Goal: Task Accomplishment & Management: Complete application form

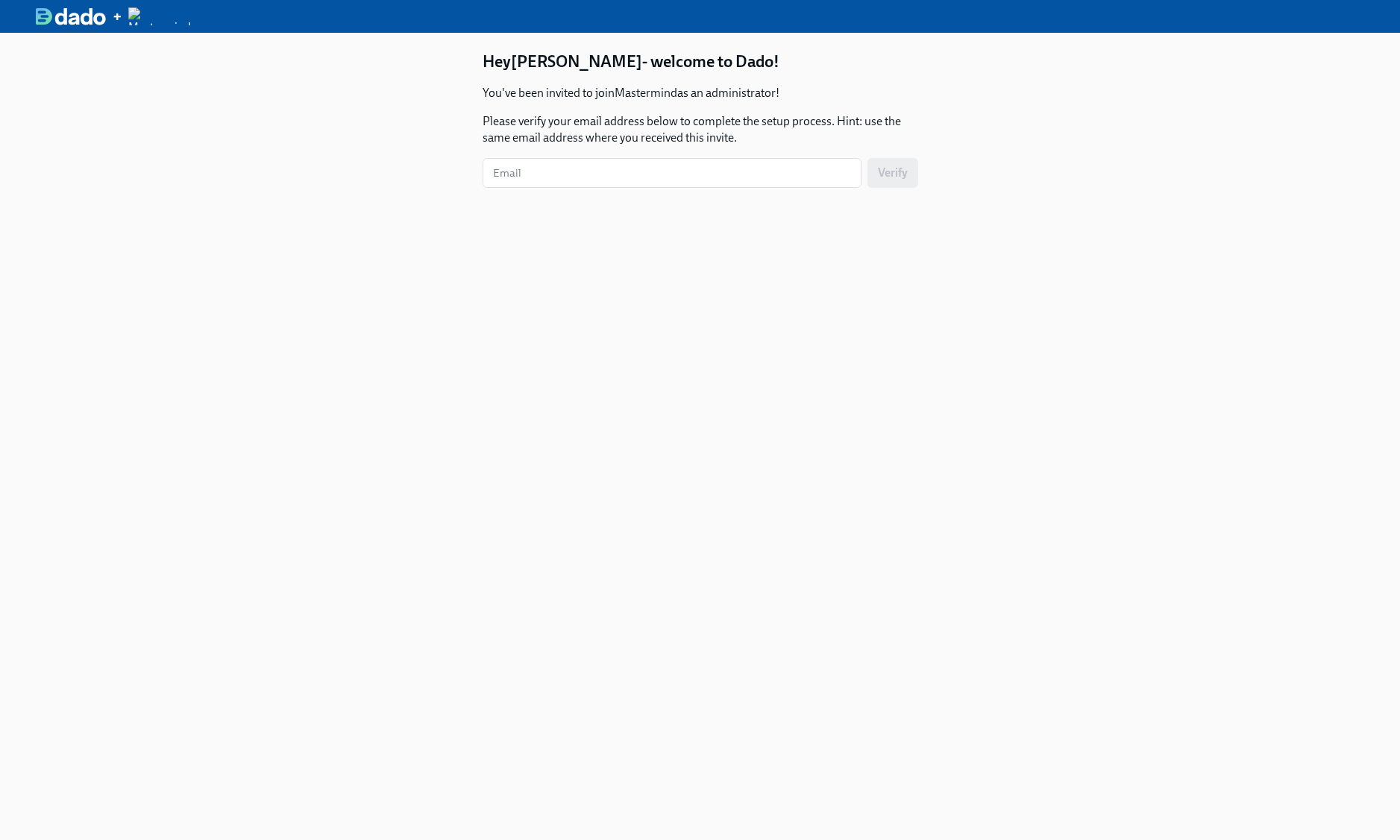
click at [809, 457] on div "Hey [PERSON_NAME] - welcome to Dado! You've been invited to join Mastermind as …" at bounding box center [700, 453] width 507 height 840
click at [724, 197] on div "Hey [PERSON_NAME] - welcome to Dado! You've been invited to join Mastermind as …" at bounding box center [701, 147] width 436 height 194
click at [688, 173] on input "text" at bounding box center [672, 173] width 379 height 30
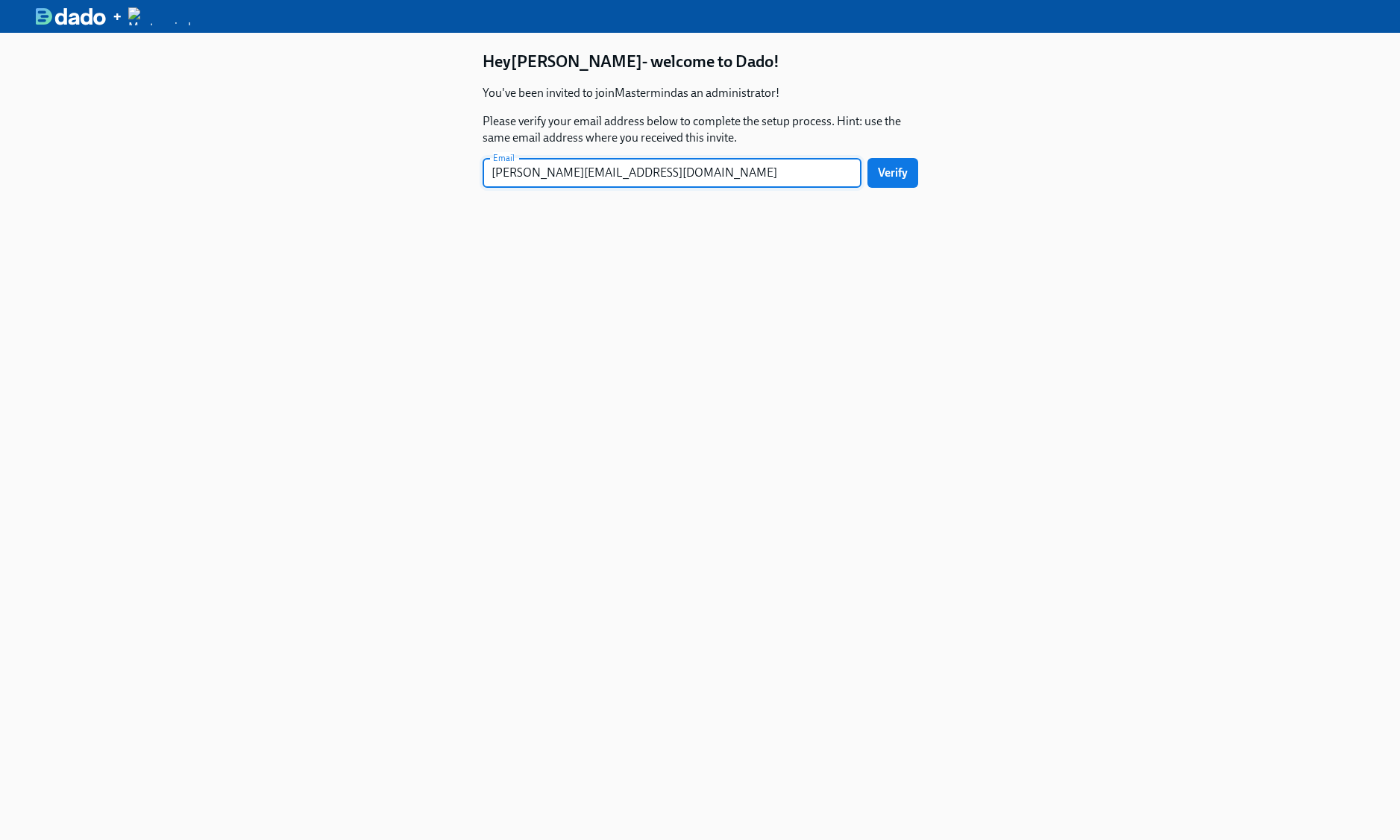
type input "[PERSON_NAME][EMAIL_ADDRESS][DOMAIN_NAME]"
click at [868, 158] on button "Verify" at bounding box center [892, 173] width 50 height 30
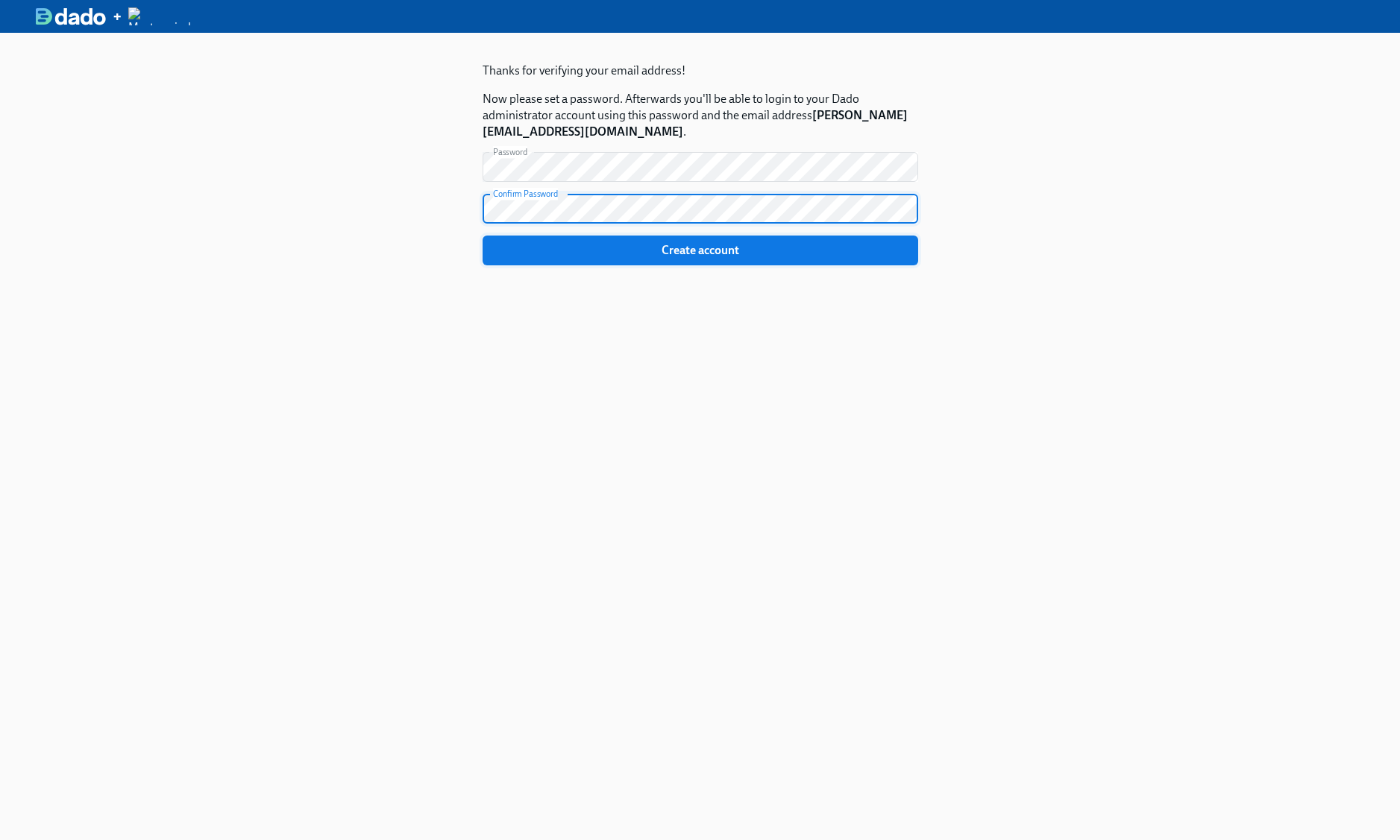
click at [707, 241] on button "Create account" at bounding box center [701, 251] width 436 height 30
click at [483, 236] on button "Create account" at bounding box center [701, 251] width 436 height 30
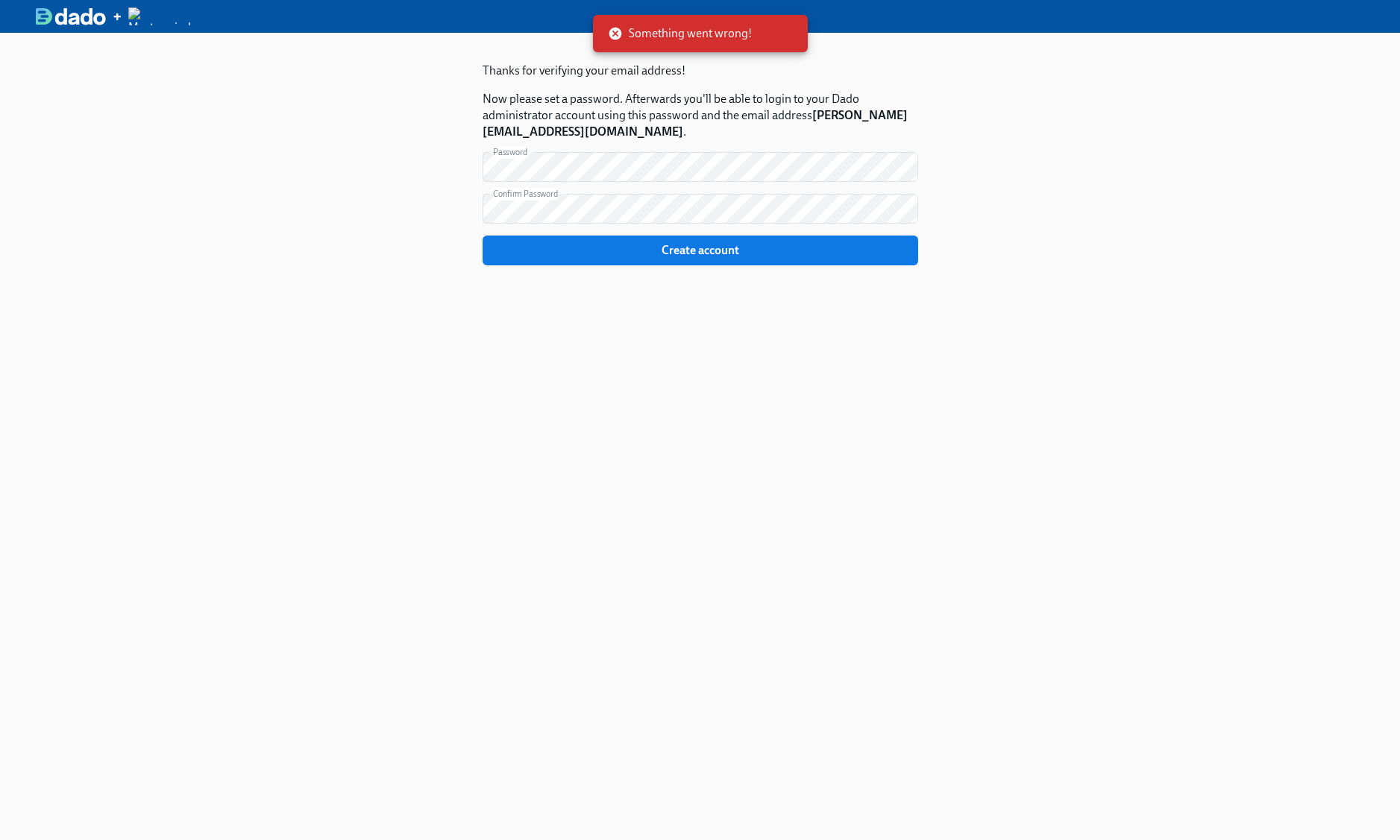
drag, startPoint x: 616, startPoint y: 299, endPoint x: 594, endPoint y: 289, distance: 24.2
click at [624, 295] on div "Thanks for verifying your email address! Now please set a password. Afterwards …" at bounding box center [701, 187] width 436 height 275
click at [546, 82] on section "Thanks for verifying your email address! Now please set a password. Afterwards …" at bounding box center [701, 163] width 436 height 227
drag, startPoint x: 556, startPoint y: 111, endPoint x: 593, endPoint y: 107, distance: 37.2
click at [556, 111] on p "Now please set a password. Afterwards you'll be able to login to your Dado admi…" at bounding box center [701, 116] width 436 height 50
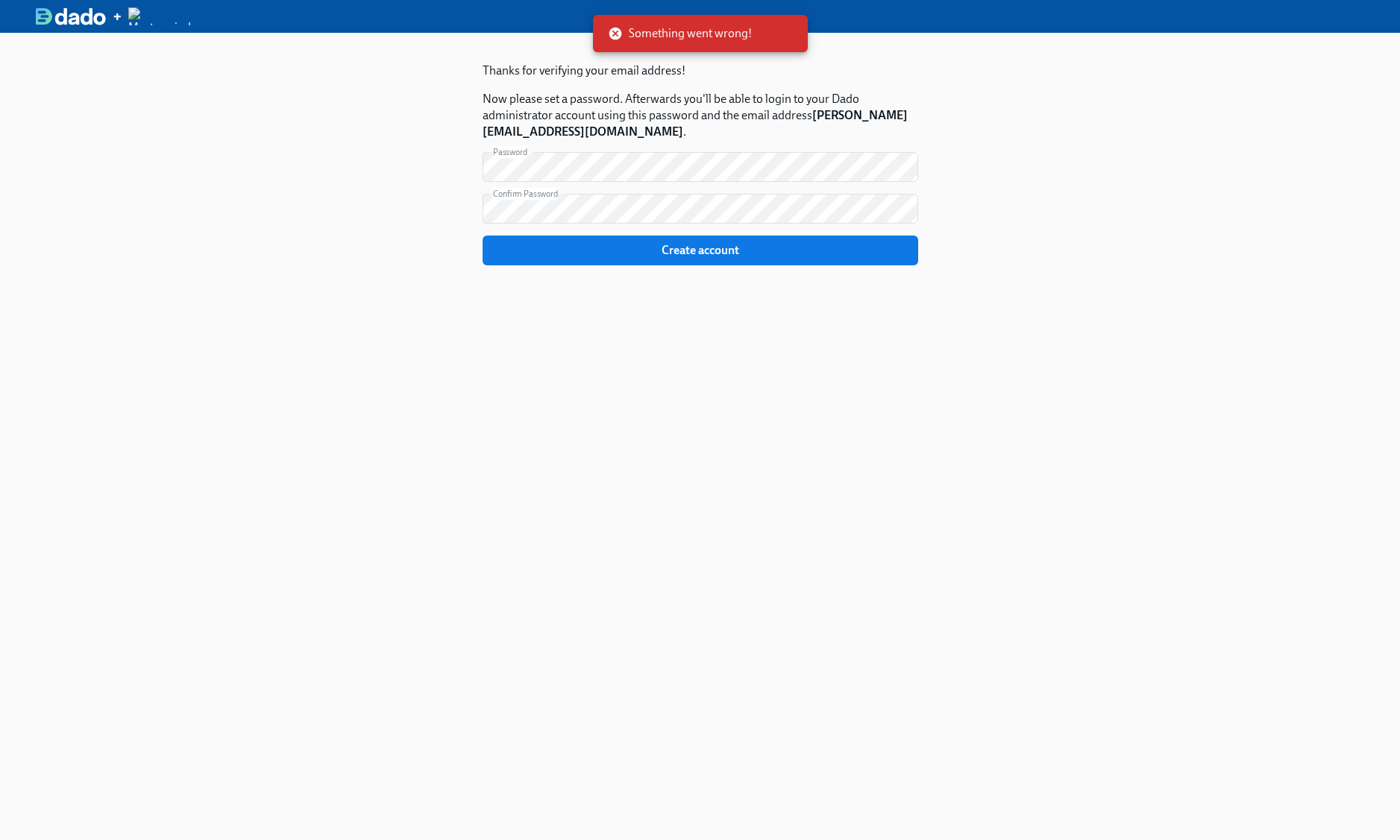
click at [622, 110] on p "Now please set a password. Afterwards you'll be able to login to your Dado admi…" at bounding box center [701, 116] width 436 height 50
click at [492, 131] on strong "[PERSON_NAME][EMAIL_ADDRESS][DOMAIN_NAME]" at bounding box center [695, 123] width 425 height 31
drag, startPoint x: 493, startPoint y: 131, endPoint x: 514, endPoint y: 18, distance: 114.9
click at [573, 120] on p "Now please set a password. Afterwards you'll be able to login to your Dado admi…" at bounding box center [701, 116] width 436 height 50
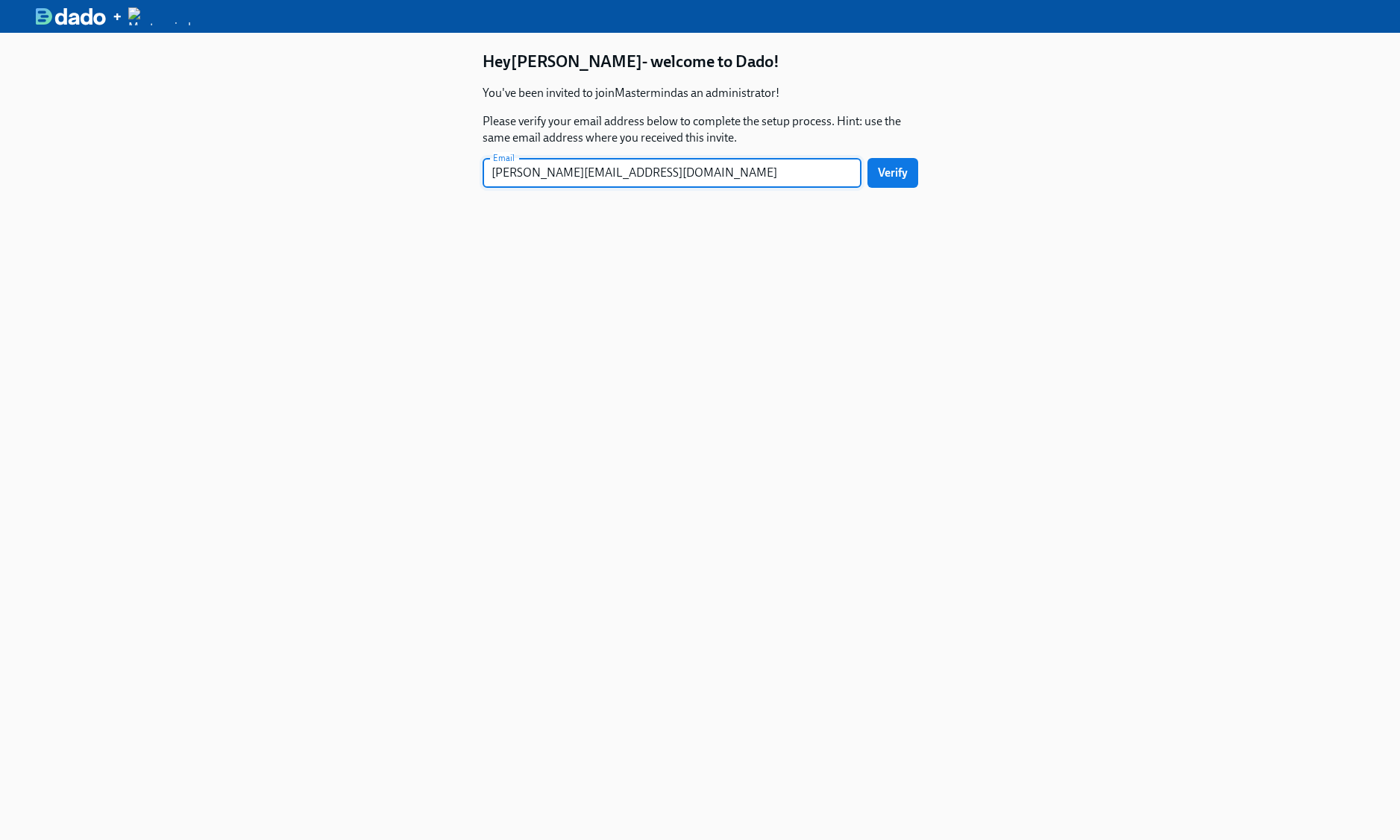
type input "[PERSON_NAME][EMAIL_ADDRESS][DOMAIN_NAME]"
click at [868, 158] on button "Verify" at bounding box center [892, 173] width 50 height 30
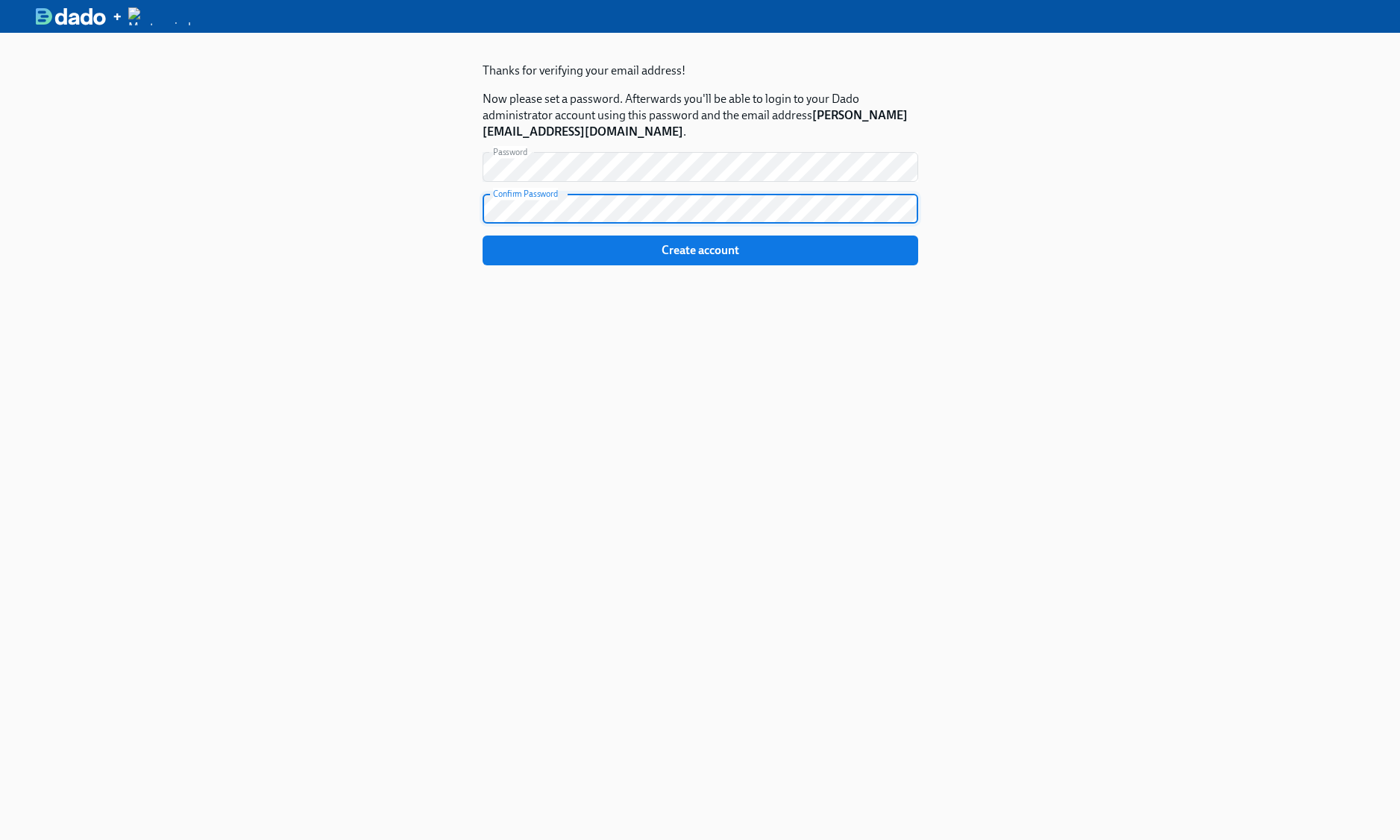
click at [483, 236] on button "Create account" at bounding box center [701, 251] width 436 height 30
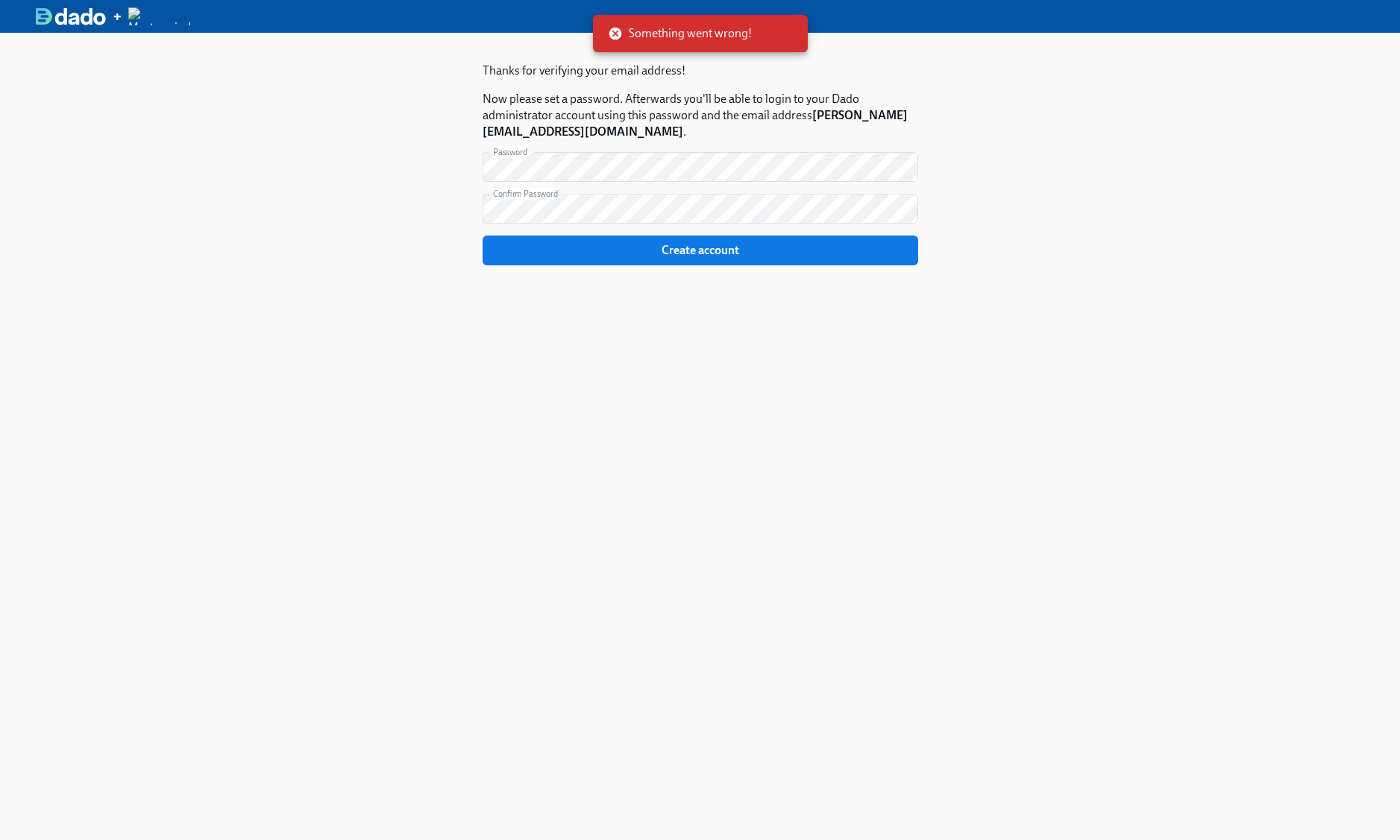
drag, startPoint x: 527, startPoint y: 409, endPoint x: 512, endPoint y: 399, distance: 18.0
click at [528, 406] on div "Thanks for verifying your email address! Now please set a password. Afterwards …" at bounding box center [700, 453] width 507 height 840
drag, startPoint x: 513, startPoint y: 74, endPoint x: 500, endPoint y: 81, distance: 14.8
click at [514, 75] on p "Thanks for verifying your email address!" at bounding box center [701, 71] width 436 height 17
click at [585, 228] on form "Password Password Confirm Password Confirm Password Create account" at bounding box center [701, 208] width 436 height 113
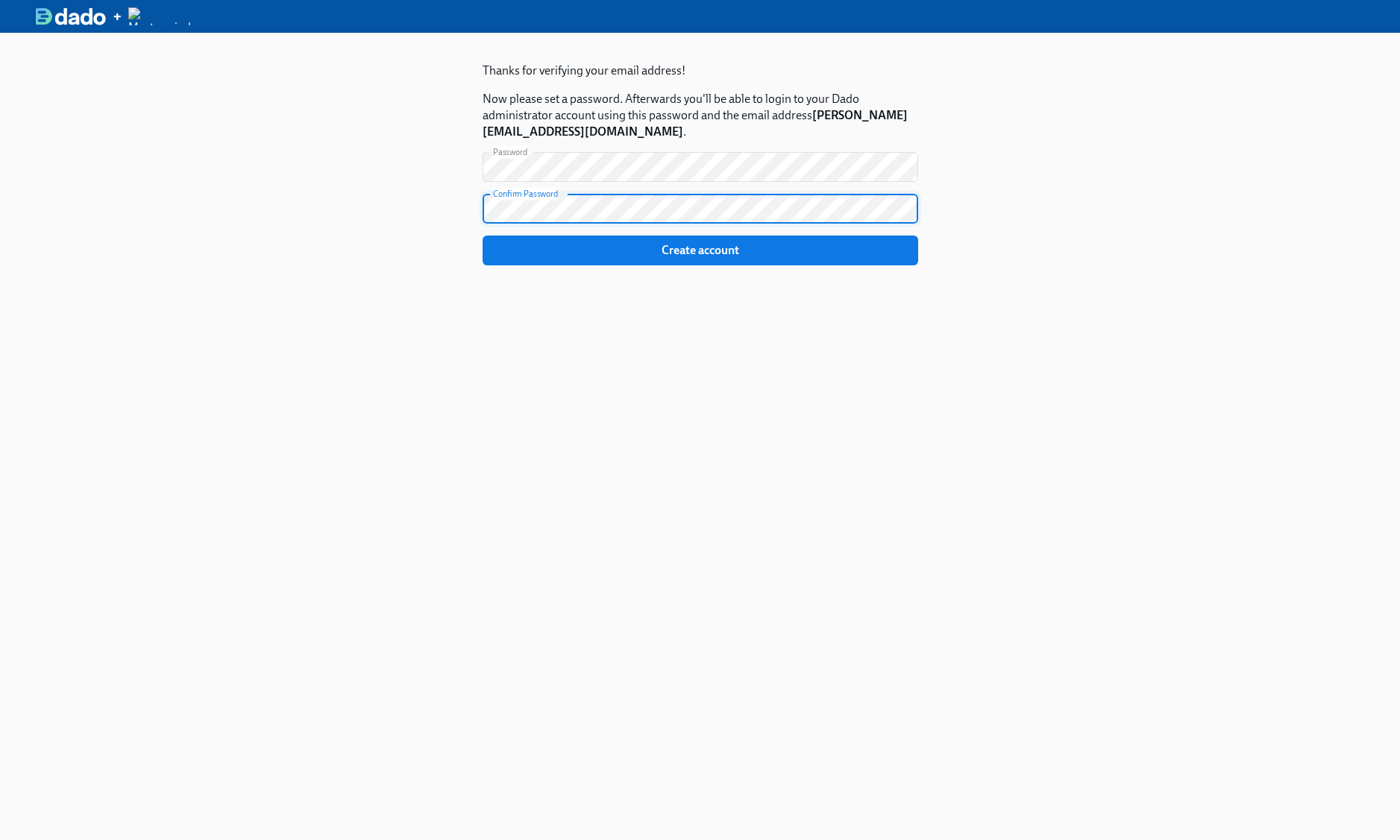
click at [483, 236] on button "Create account" at bounding box center [701, 251] width 436 height 30
click at [566, 243] on span "Create account" at bounding box center [700, 251] width 414 height 15
click at [483, 236] on button "Create account" at bounding box center [701, 251] width 436 height 30
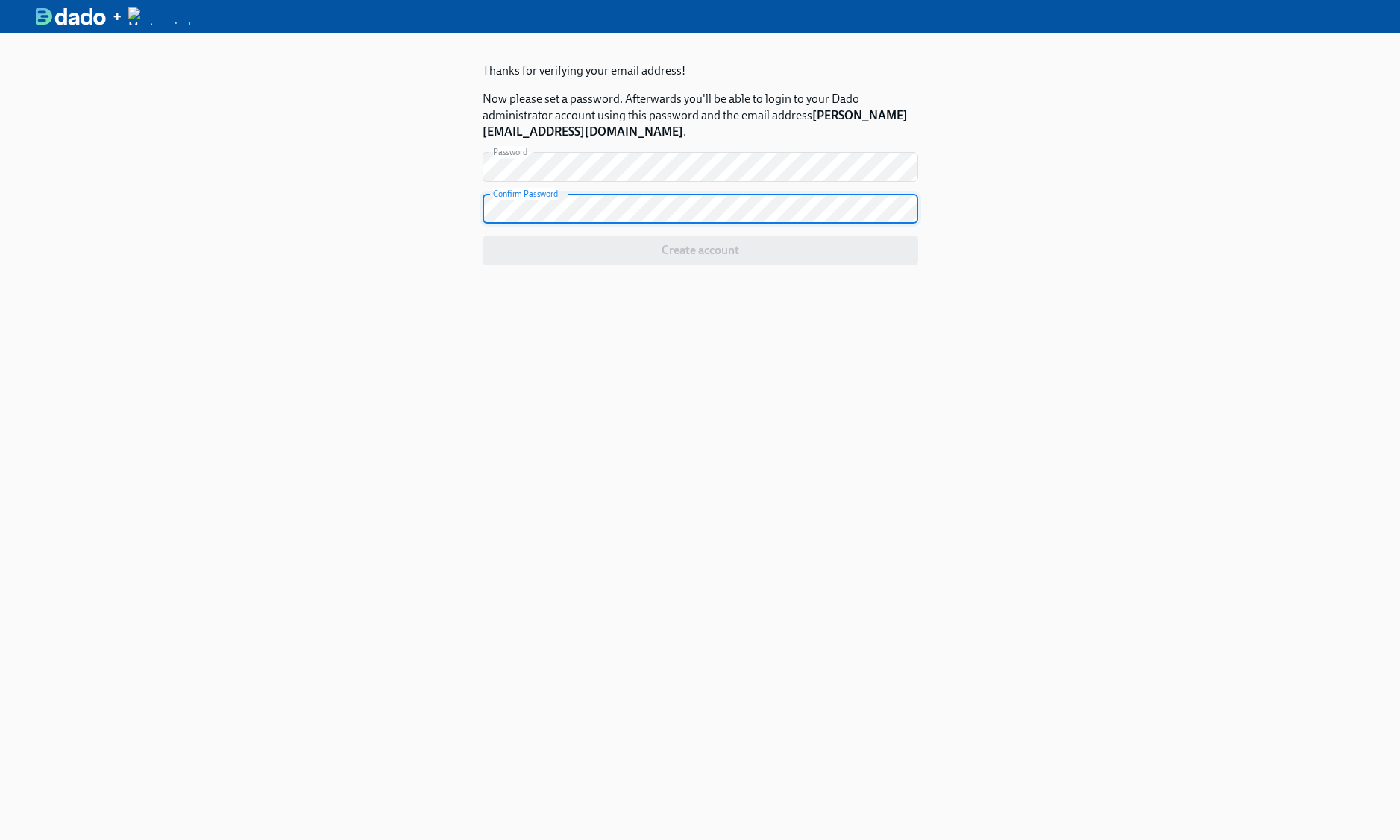
click at [483, 236] on button "Create account" at bounding box center [701, 251] width 436 height 30
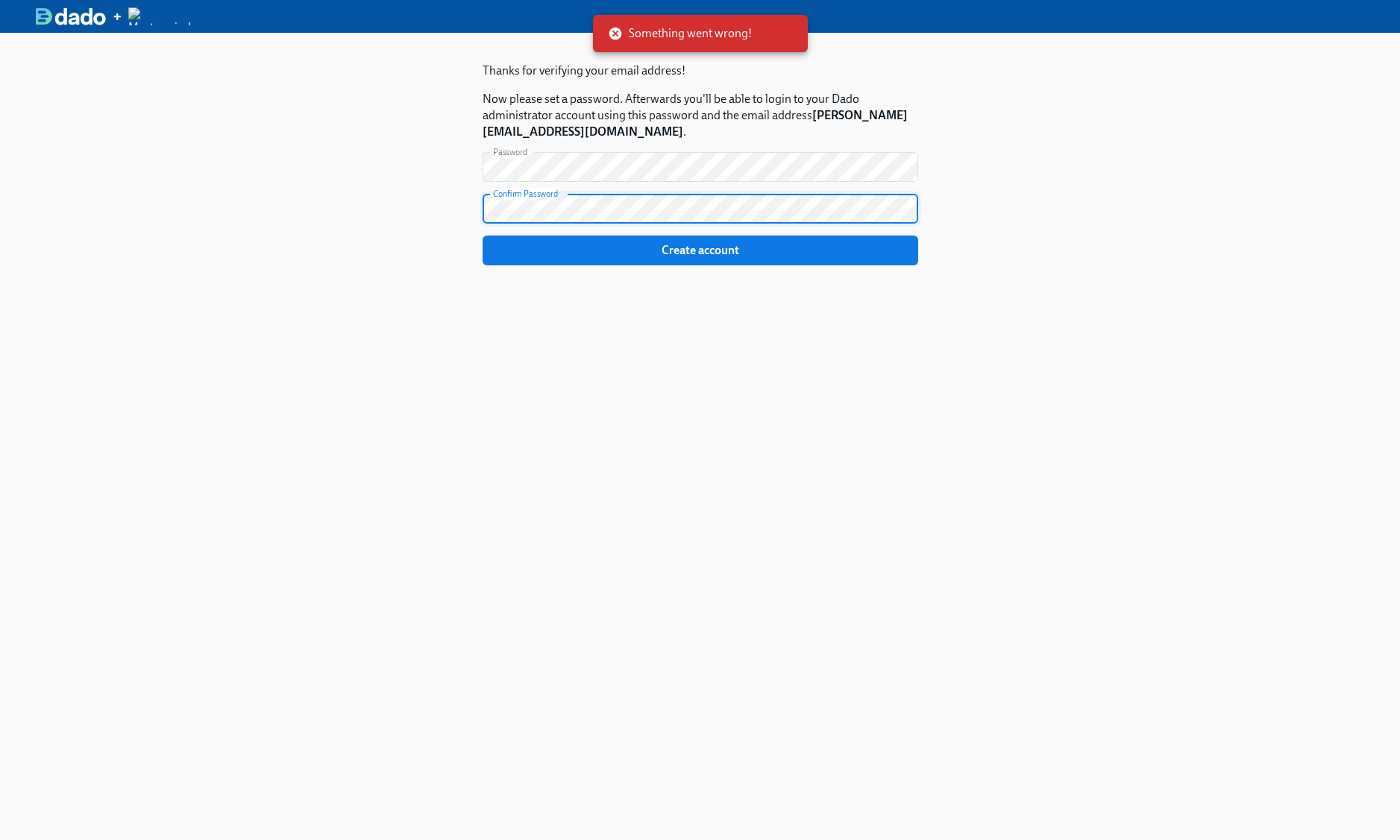
click at [394, 106] on div "Thanks for verifying your email address! Now please set a password. Afterwards …" at bounding box center [700, 453] width 1400 height 840
drag, startPoint x: 555, startPoint y: 114, endPoint x: 568, endPoint y: 106, distance: 15.3
click at [561, 109] on p "Now please set a password. Afterwards you'll be able to login to your Dado admi…" at bounding box center [701, 116] width 436 height 50
